Goal: Check status

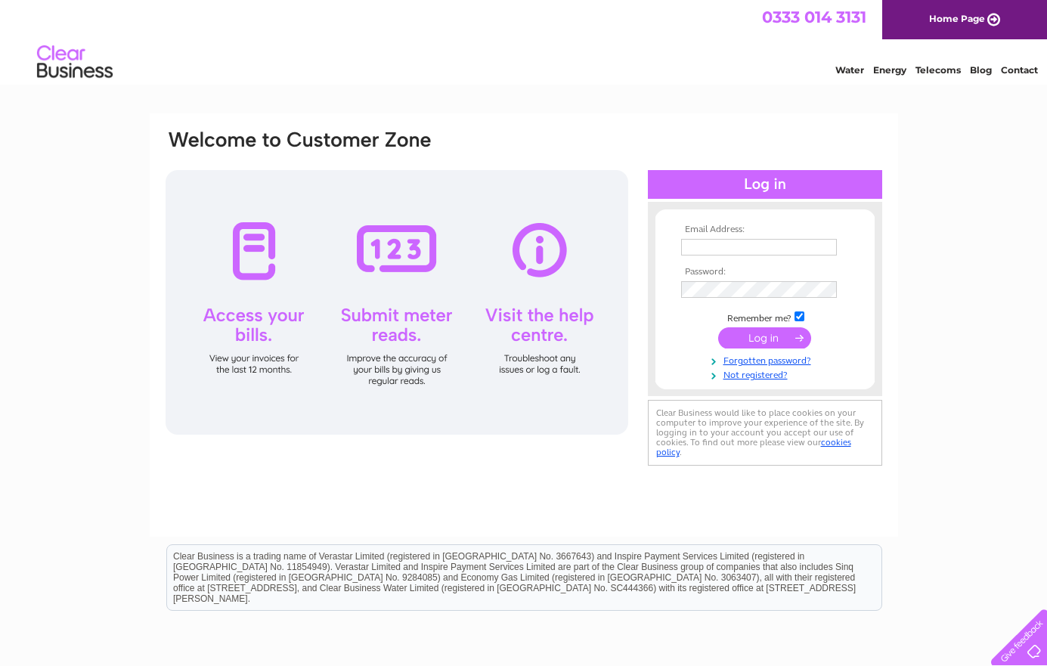
type input "Jennifer.coutts@orchardpark.dental"
click at [760, 334] on input "submit" at bounding box center [764, 337] width 93 height 21
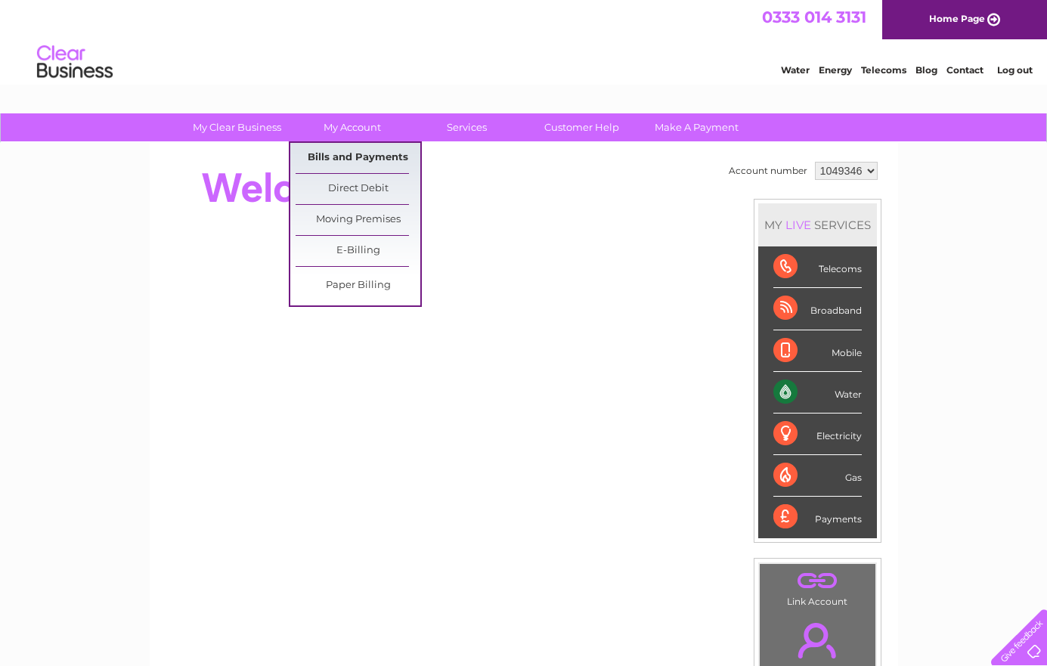
click at [342, 153] on link "Bills and Payments" at bounding box center [357, 158] width 125 height 30
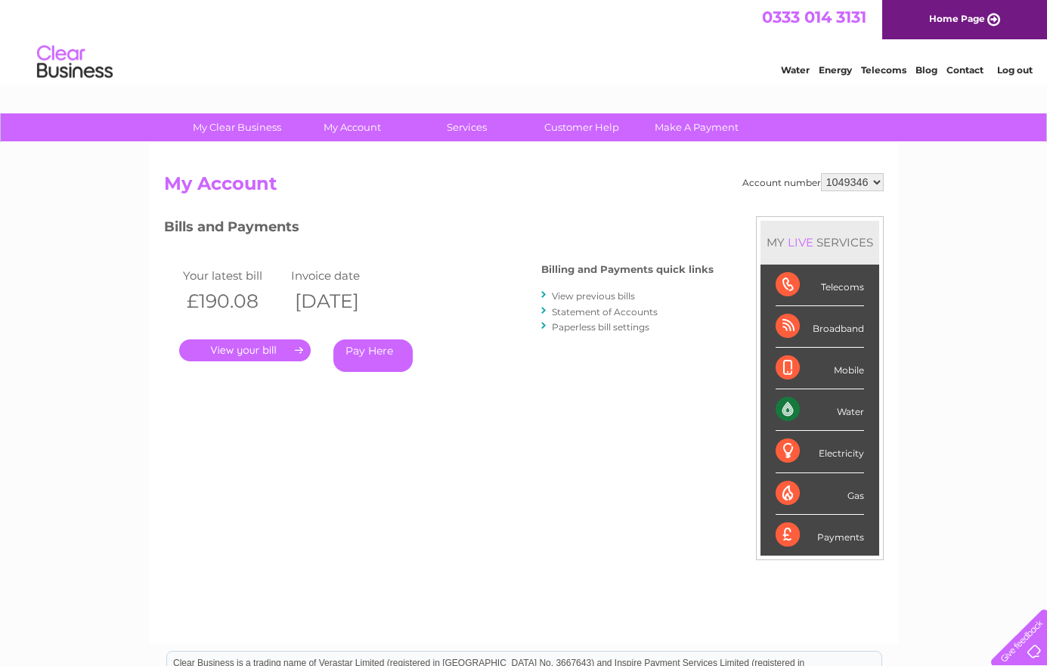
click at [583, 295] on link "View previous bills" at bounding box center [593, 295] width 83 height 11
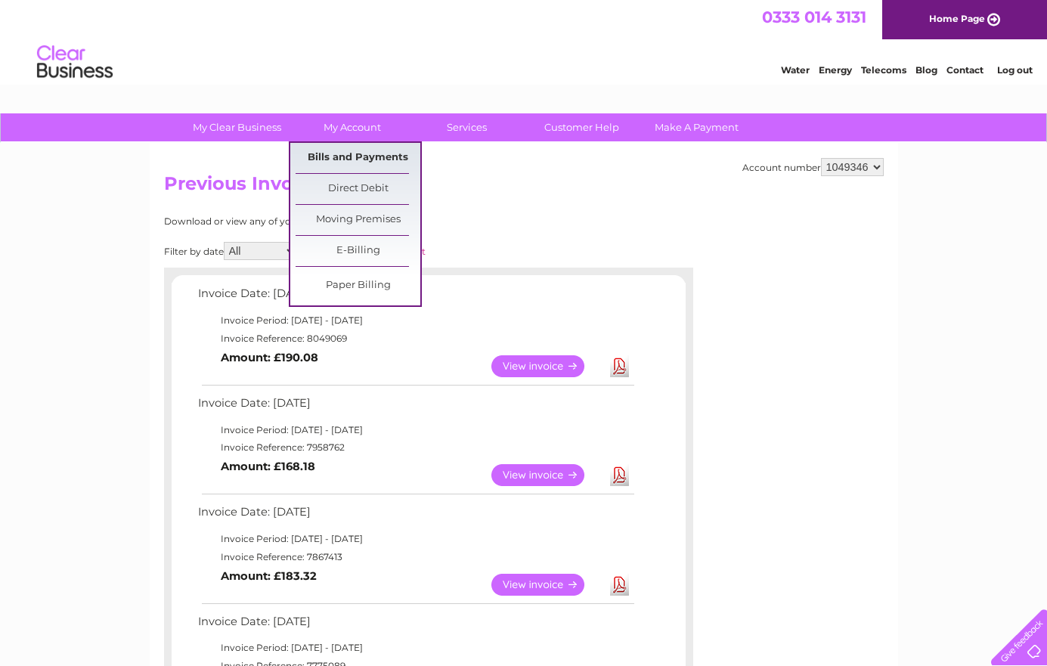
click at [363, 153] on link "Bills and Payments" at bounding box center [357, 158] width 125 height 30
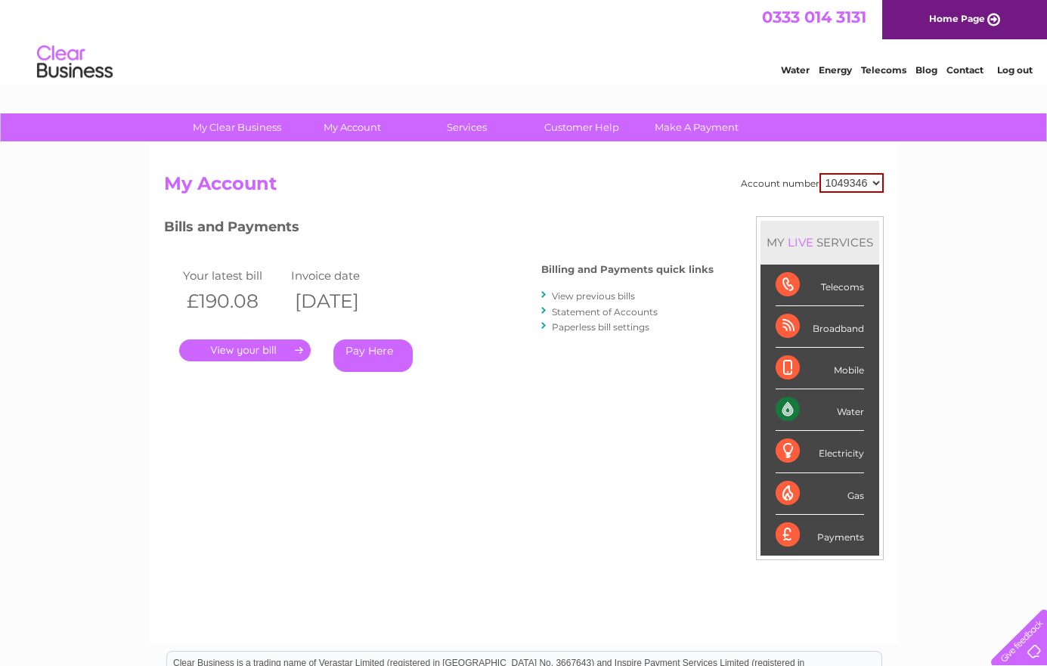
click at [605, 310] on link "Statement of Accounts" at bounding box center [605, 311] width 106 height 11
